Goal: Information Seeking & Learning: Find specific fact

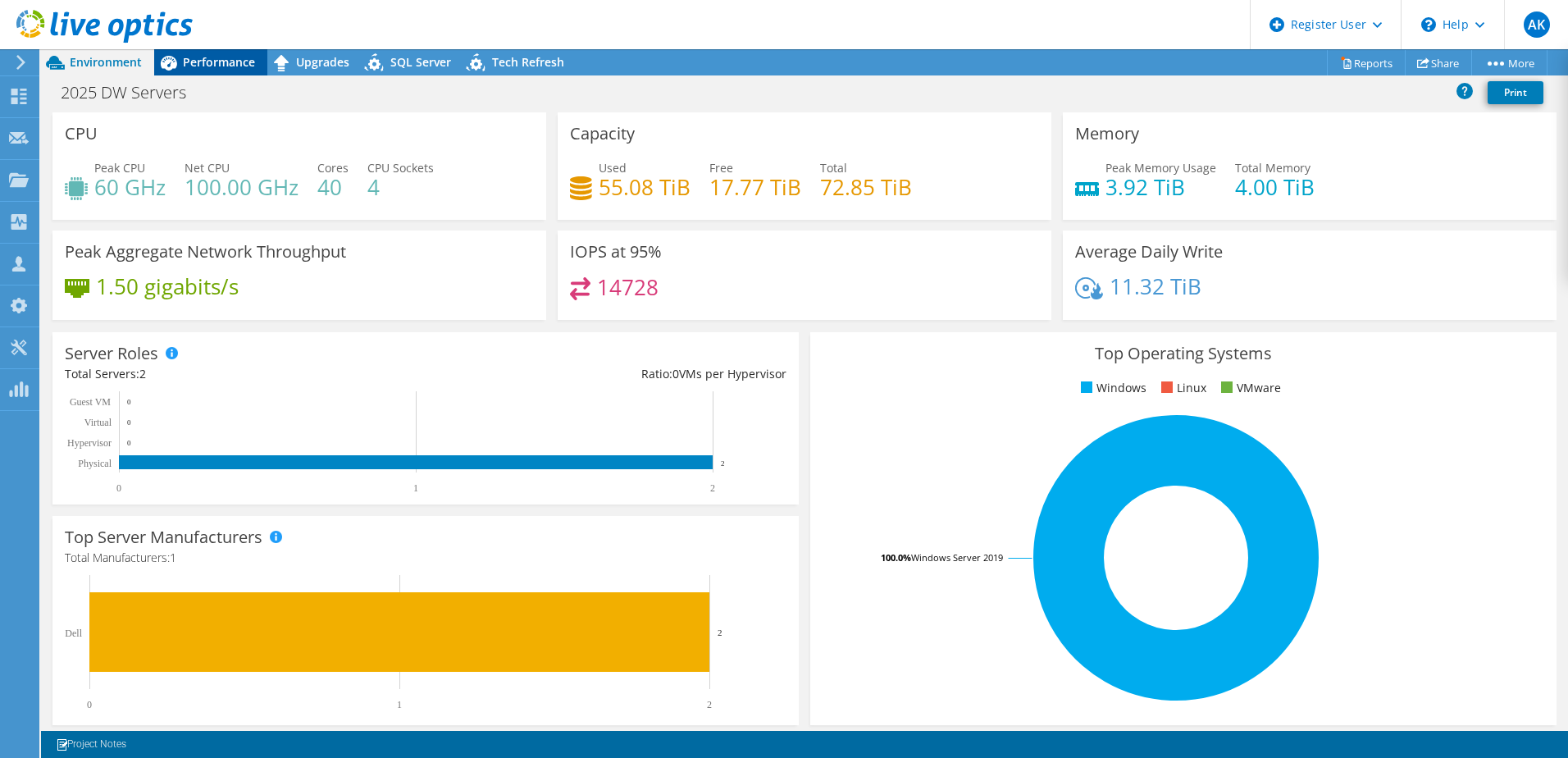
click at [244, 63] on span "Performance" at bounding box center [219, 62] width 72 height 16
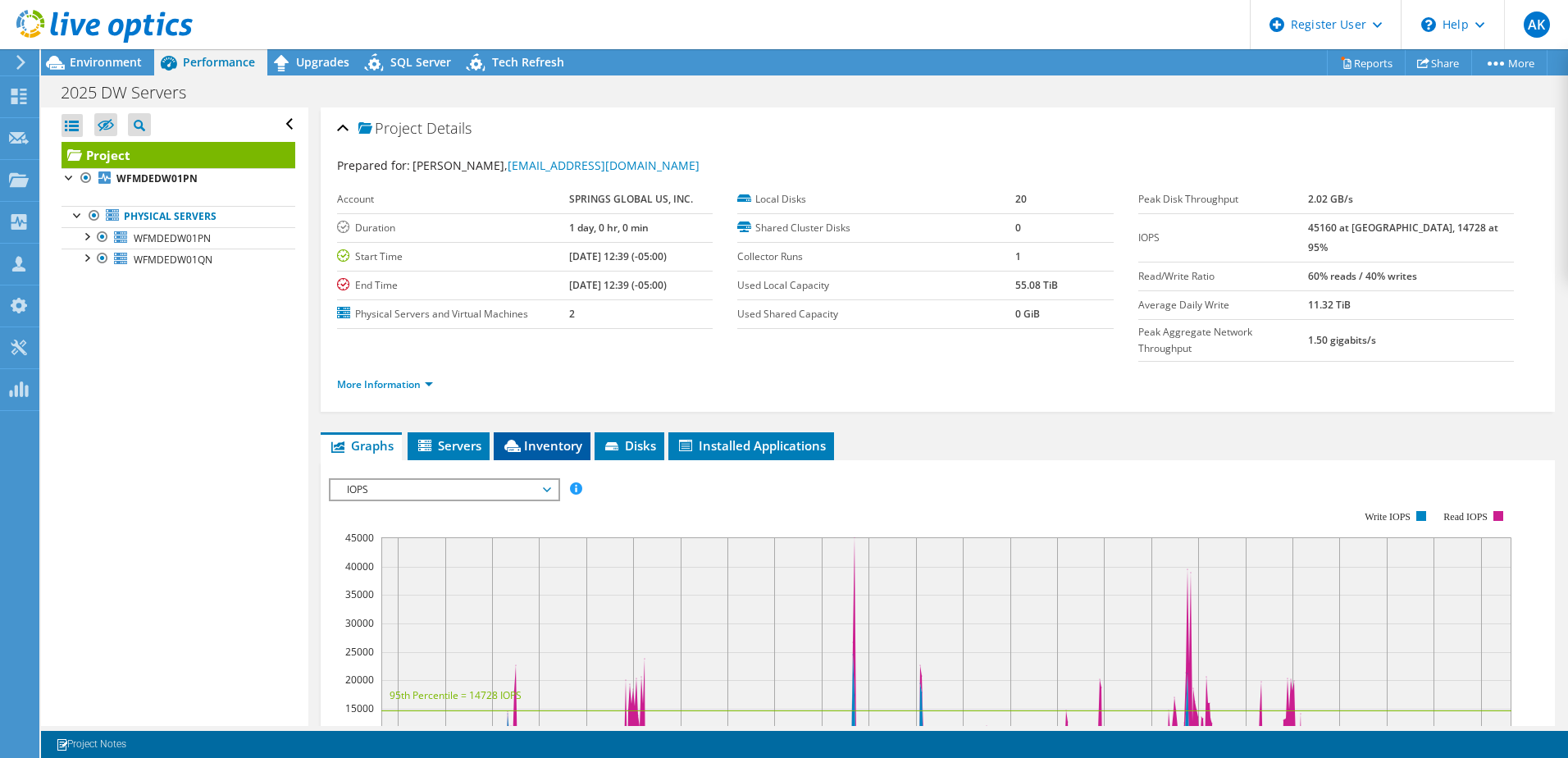
click at [542, 437] on span "Inventory" at bounding box center [542, 445] width 80 height 17
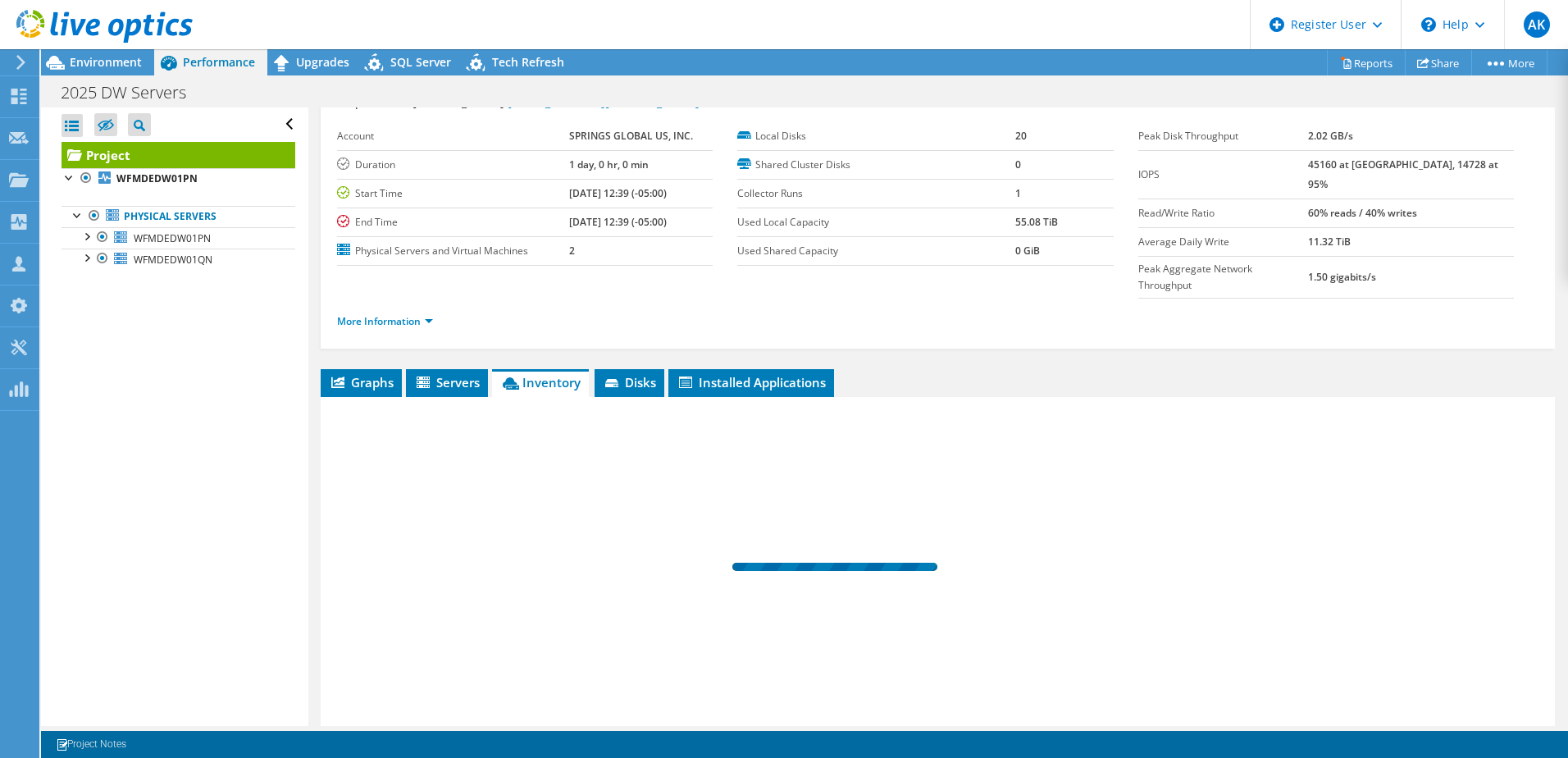
scroll to position [112, 0]
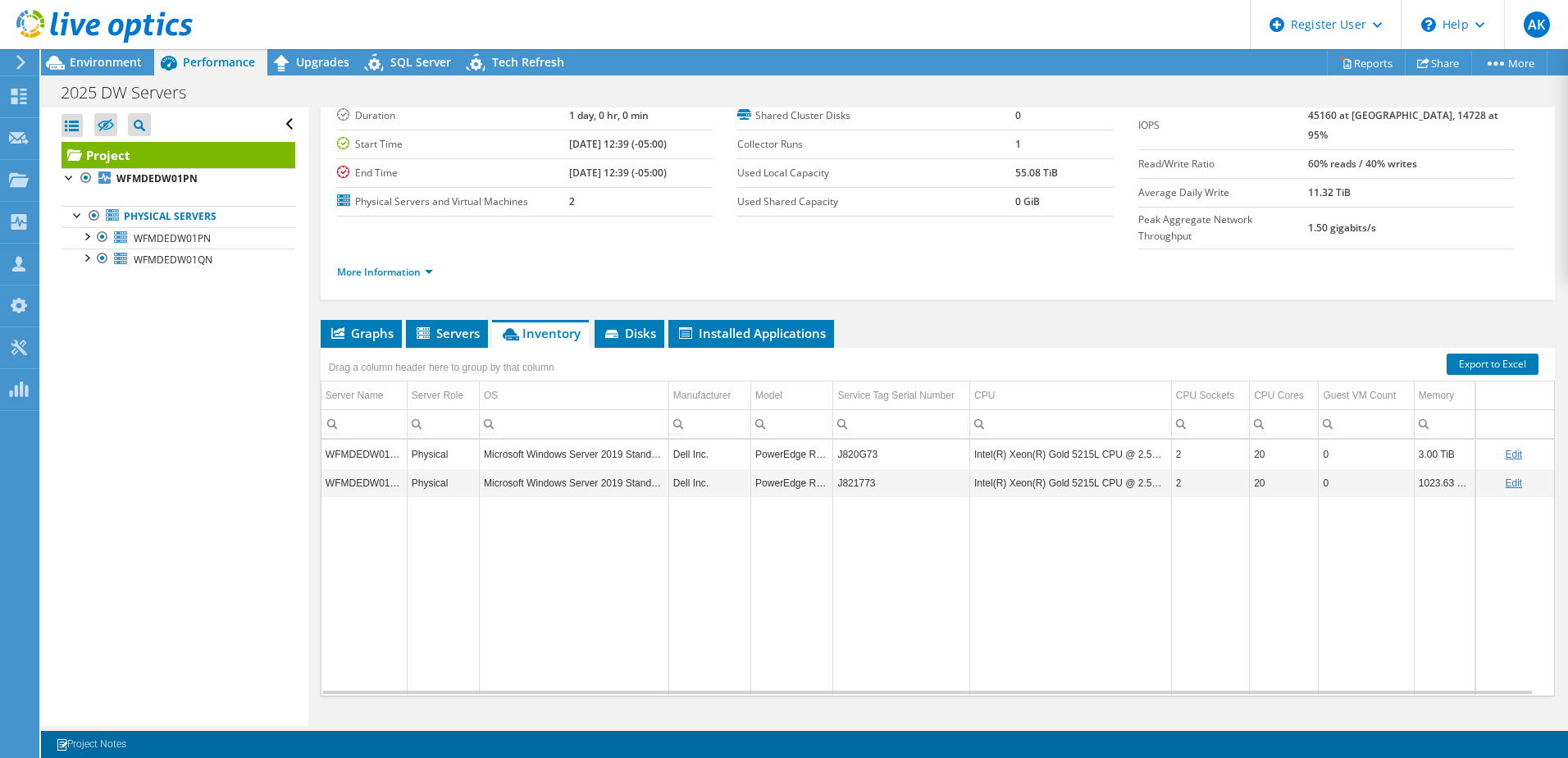
click at [848, 439] on td "J820G73" at bounding box center [901, 453] width 137 height 29
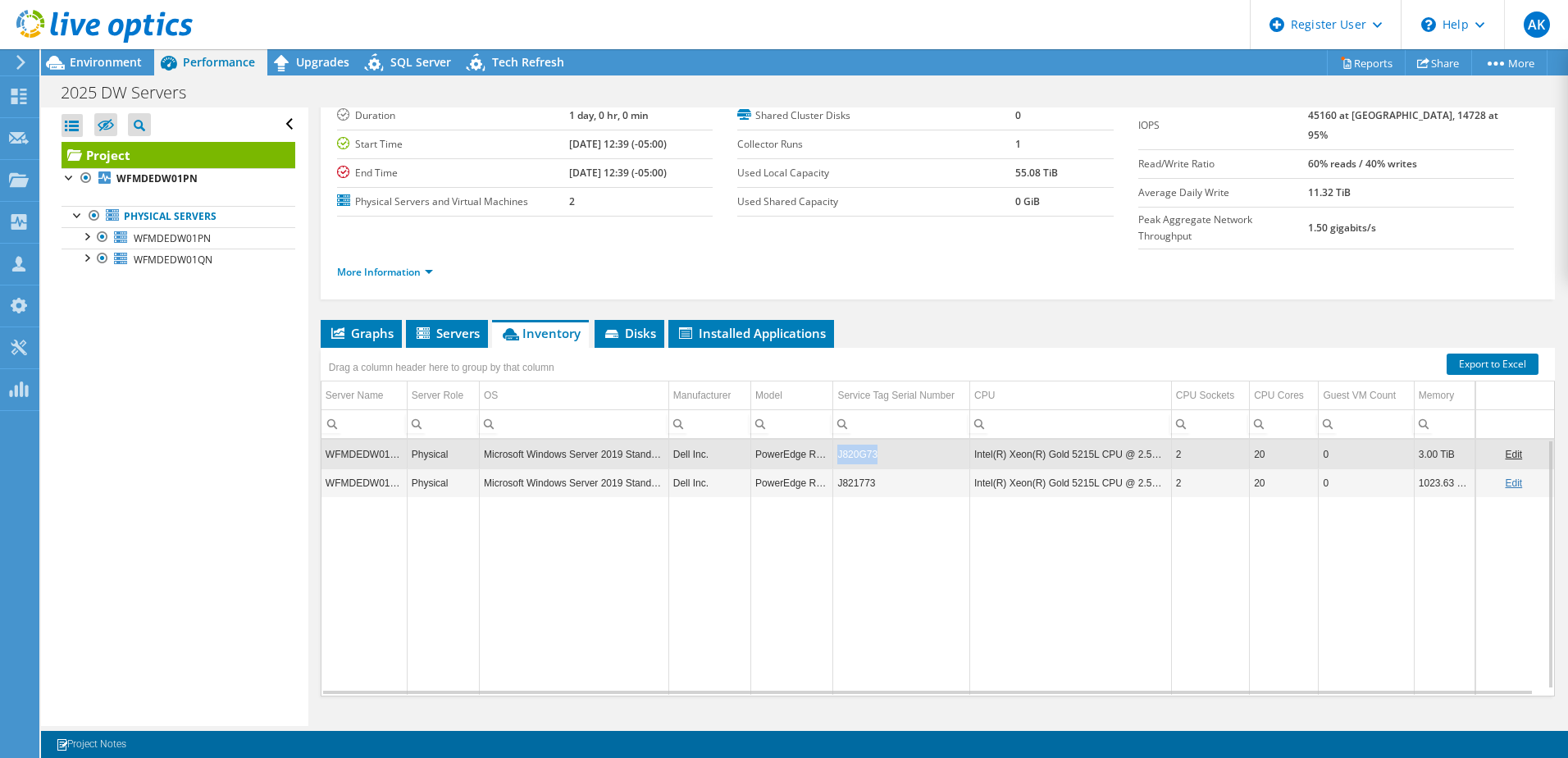
click at [847, 439] on td "J820G73" at bounding box center [901, 453] width 137 height 29
drag, startPoint x: 847, startPoint y: 422, endPoint x: 860, endPoint y: 447, distance: 28.2
click at [860, 468] on td "J821773" at bounding box center [901, 482] width 137 height 29
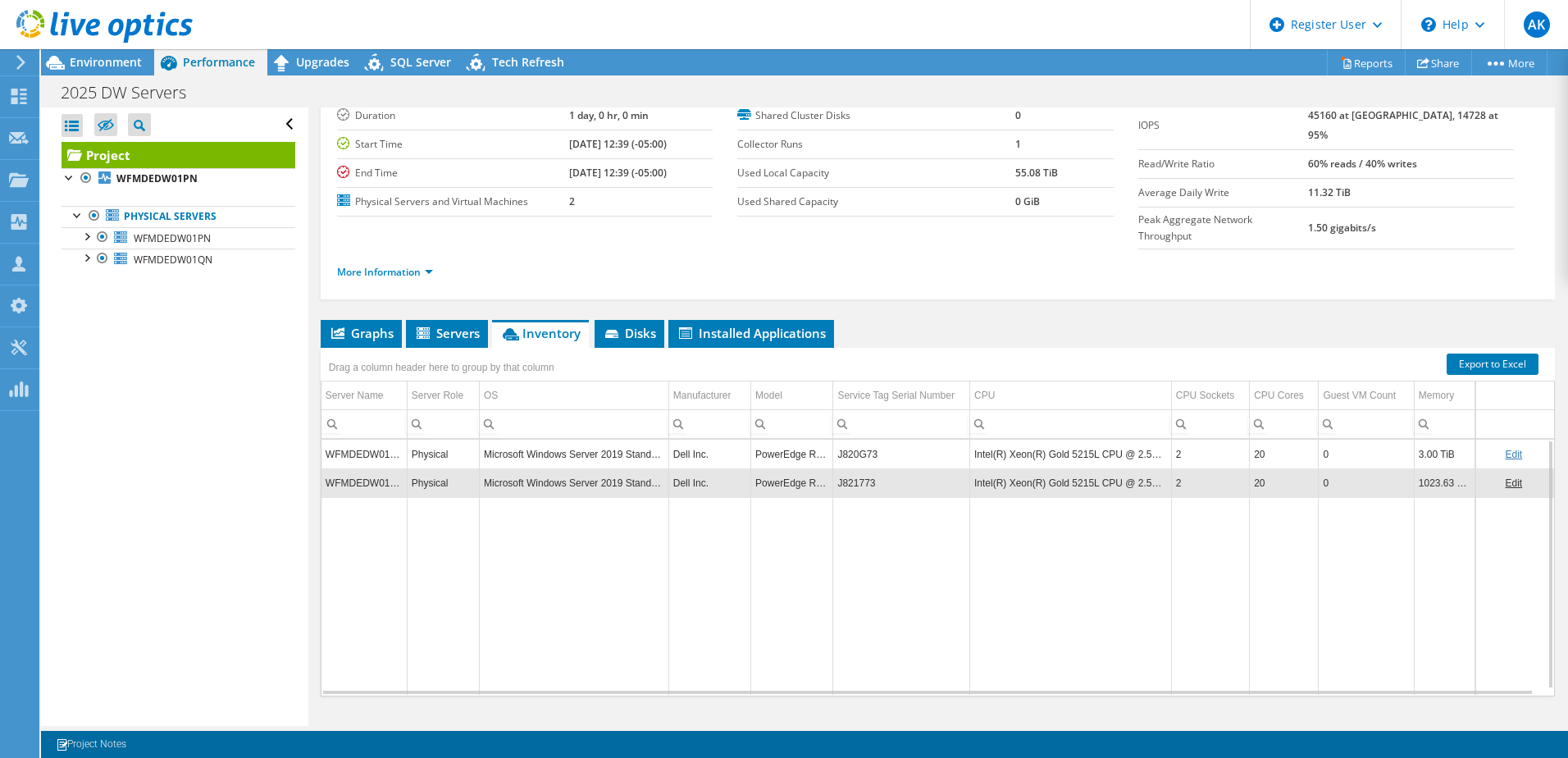
click at [853, 439] on td "J820G73" at bounding box center [901, 453] width 137 height 29
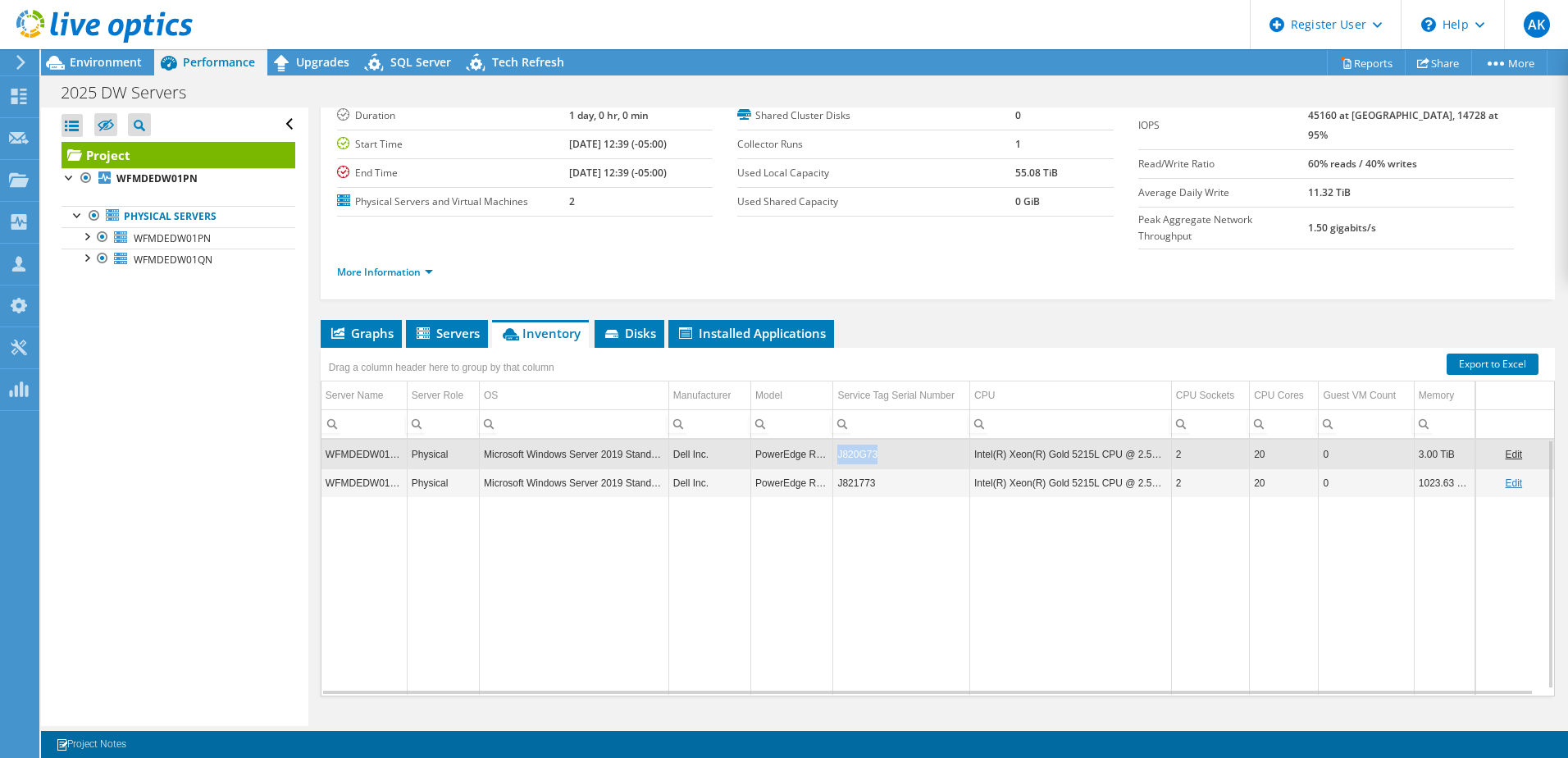
click at [853, 439] on td "J820G73" at bounding box center [901, 453] width 137 height 29
copy td "J820G73"
click at [855, 468] on td "J821773" at bounding box center [901, 482] width 137 height 29
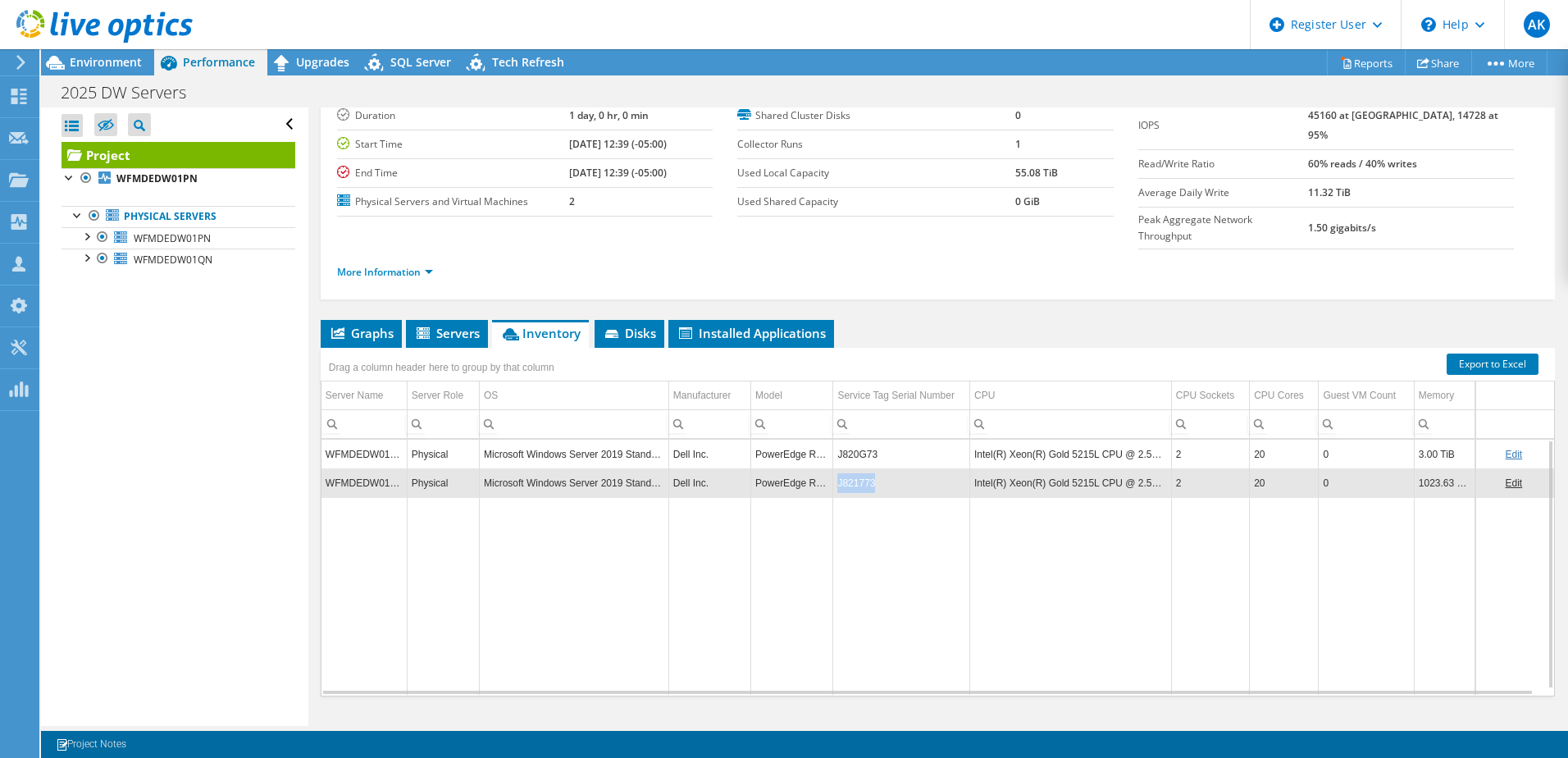
click at [855, 468] on td "J821773" at bounding box center [901, 482] width 137 height 29
copy td "J821773"
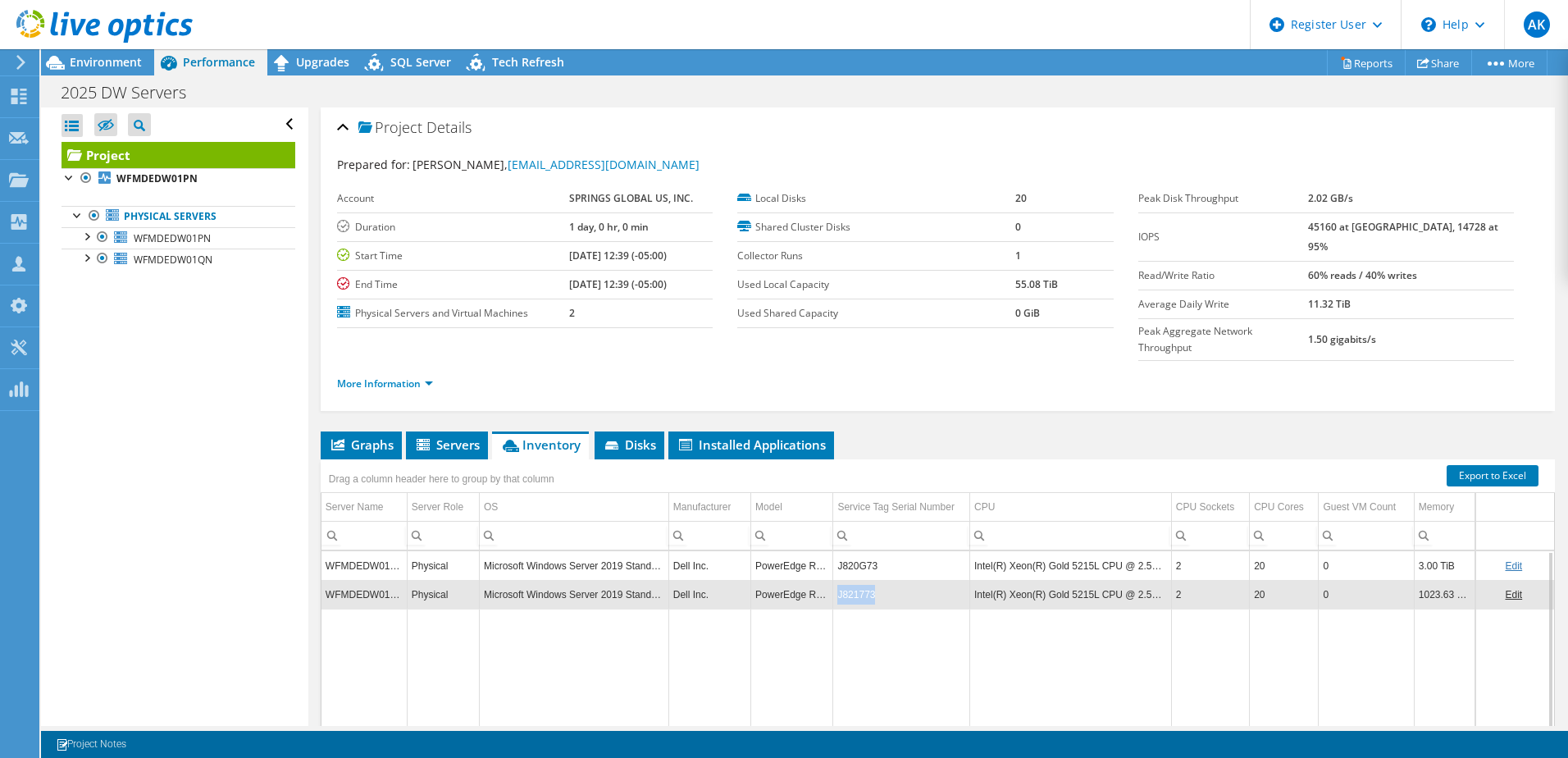
scroll to position [0, 0]
click at [105, 61] on span "Environment" at bounding box center [106, 62] width 72 height 16
